Goal: Find specific page/section: Find specific page/section

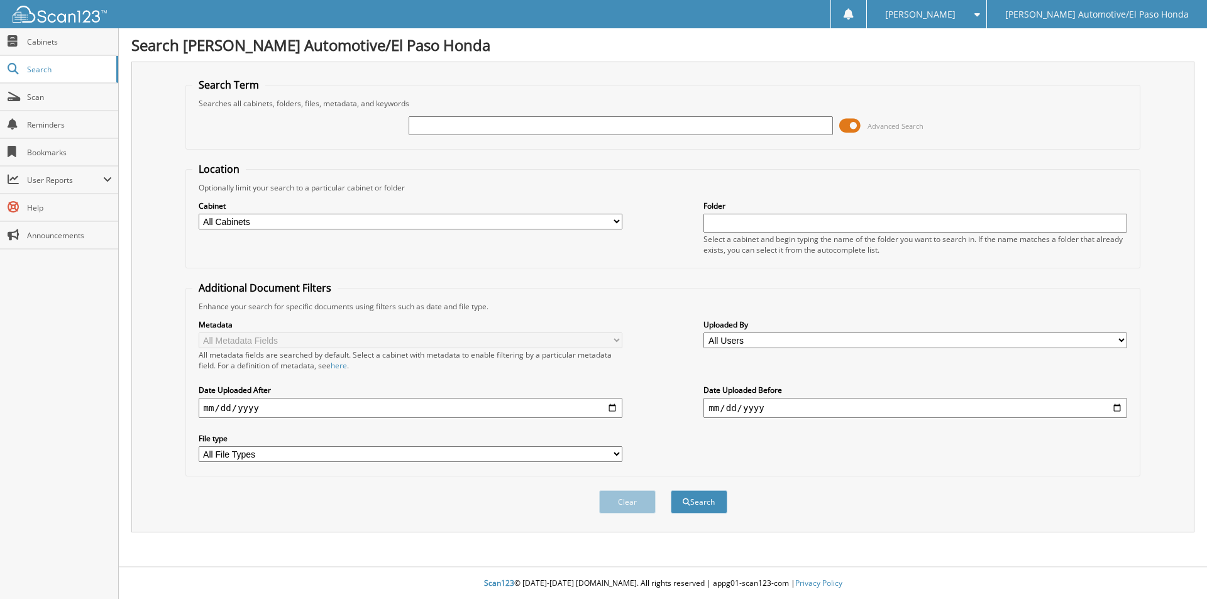
click at [519, 119] on input "text" at bounding box center [621, 125] width 424 height 19
type input "[PERSON_NAME]"
click at [671, 490] on button "Search" at bounding box center [699, 501] width 57 height 23
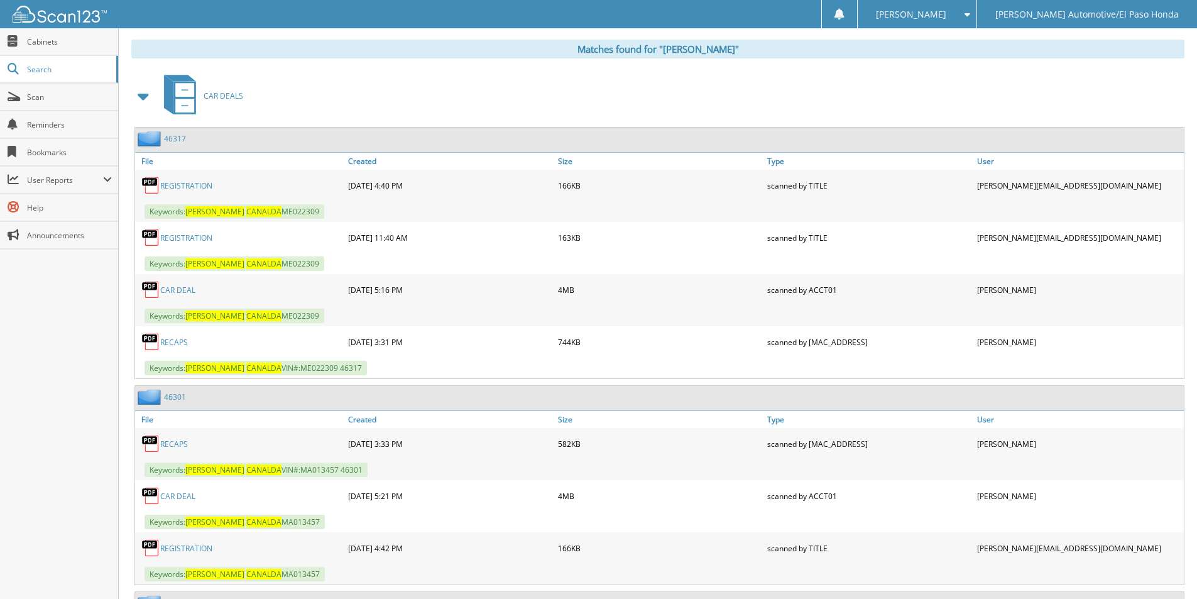
scroll to position [503, 0]
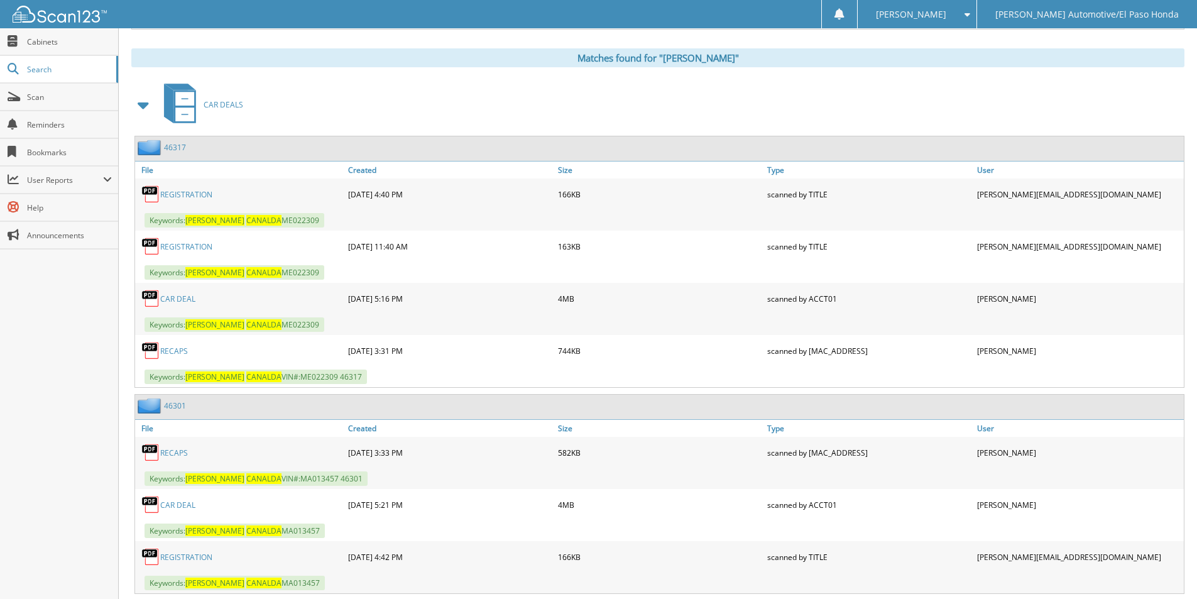
click at [185, 298] on link "CAR DEAL" at bounding box center [177, 299] width 35 height 11
click at [185, 508] on link "CAR DEAL" at bounding box center [177, 505] width 35 height 11
